Goal: Information Seeking & Learning: Get advice/opinions

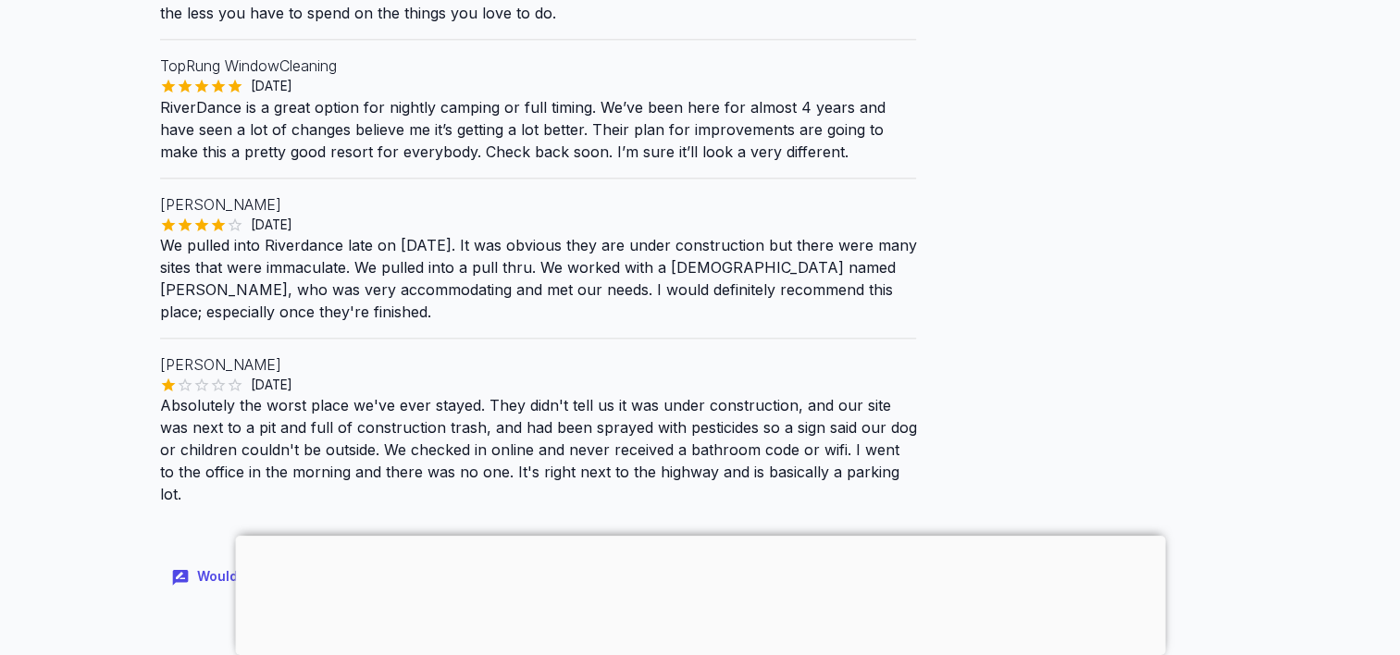
scroll to position [2221, 0]
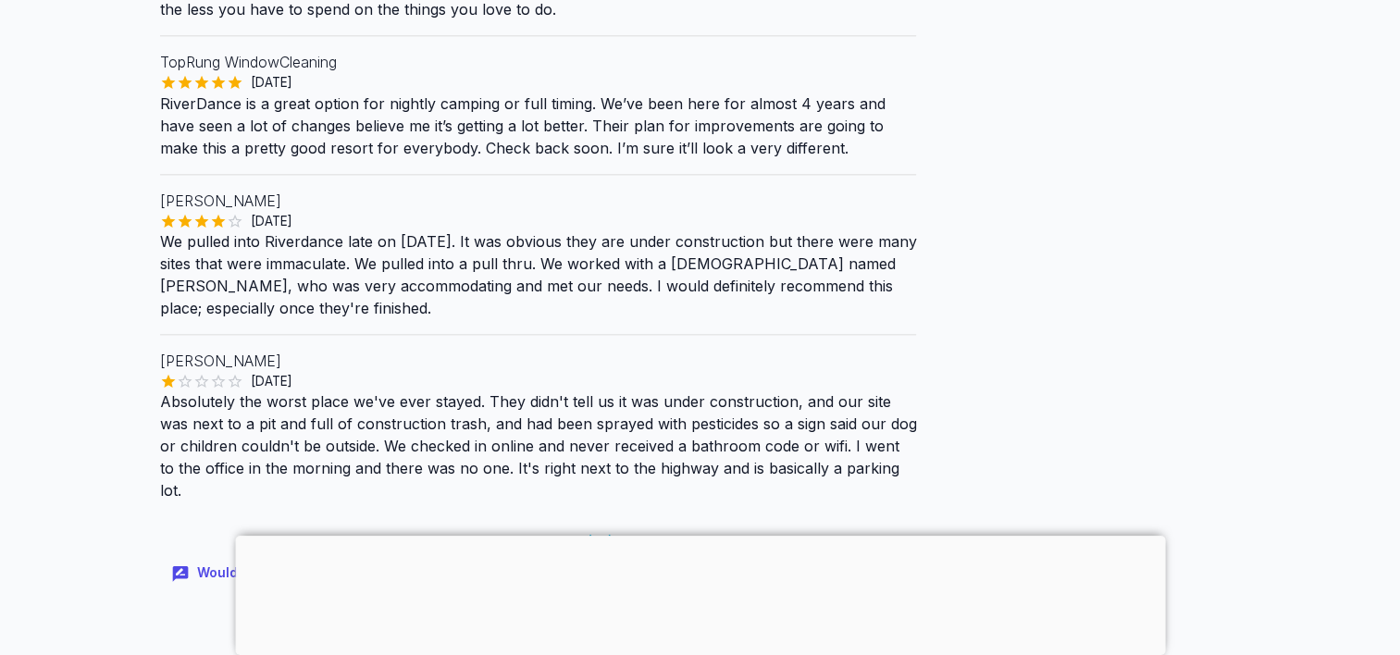
click at [577, 533] on link "View All Reviews ( 10 )" at bounding box center [538, 542] width 150 height 19
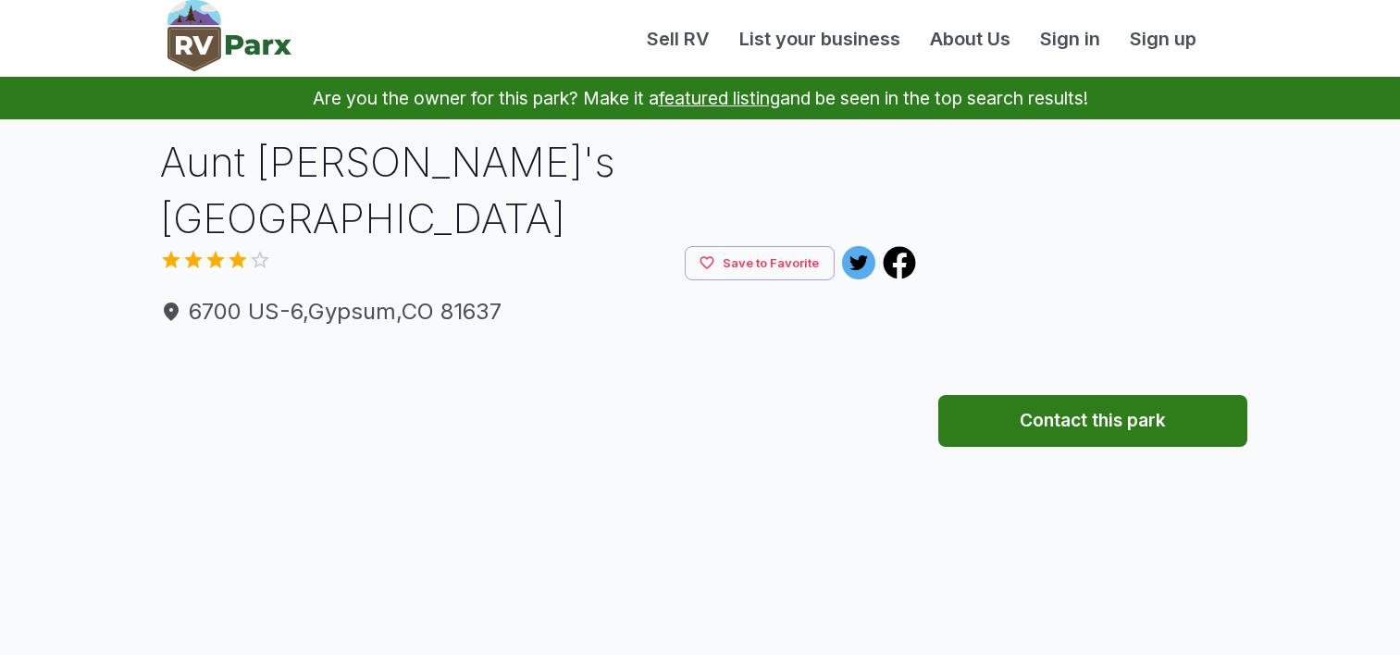
scroll to position [2221, 0]
